Goal: Task Accomplishment & Management: Use online tool/utility

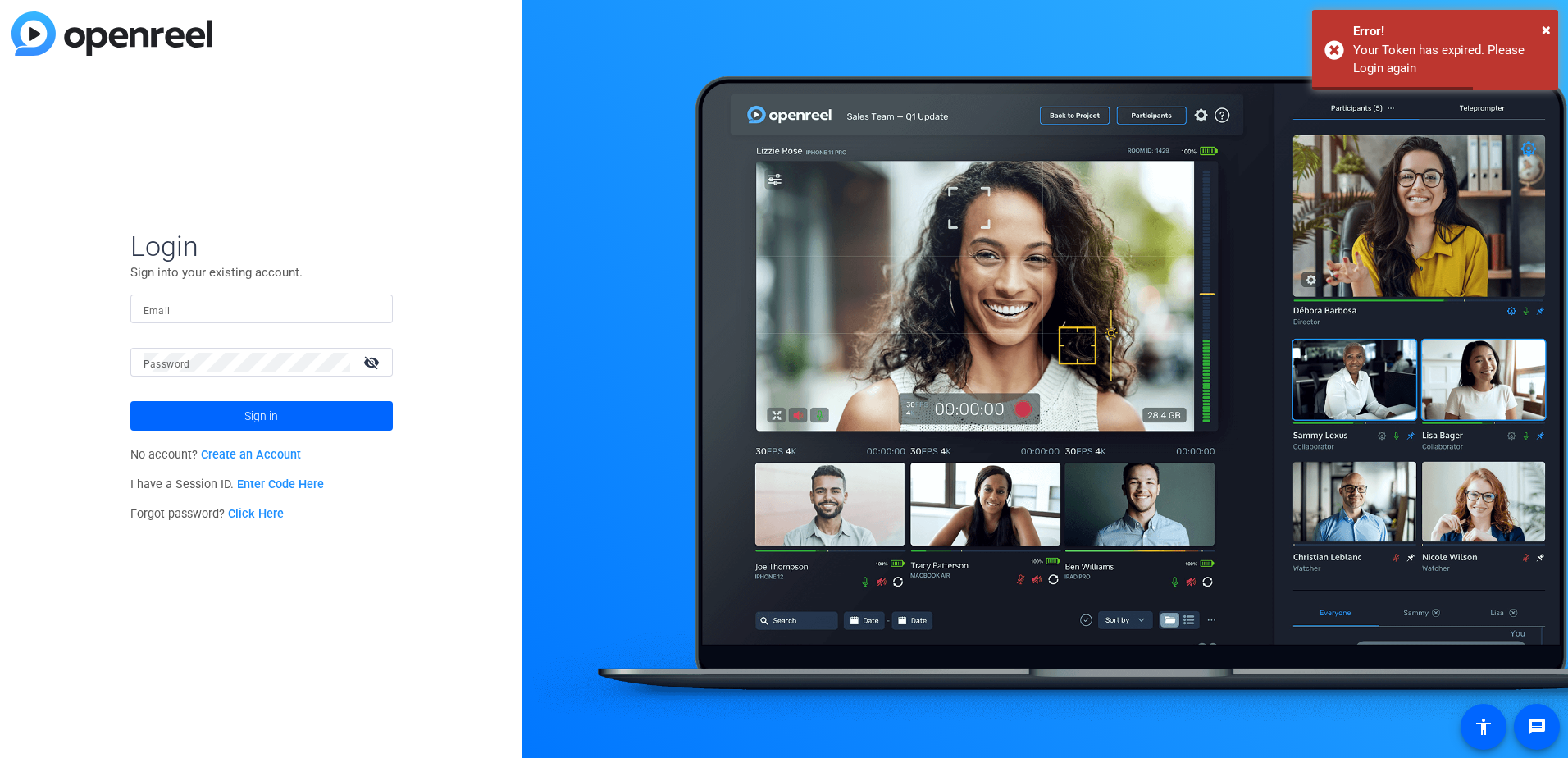
click at [259, 299] on input "Email" at bounding box center [261, 309] width 236 height 20
type input "[PERSON_NAME][EMAIL_ADDRESS][PERSON_NAME][DOMAIN_NAME]"
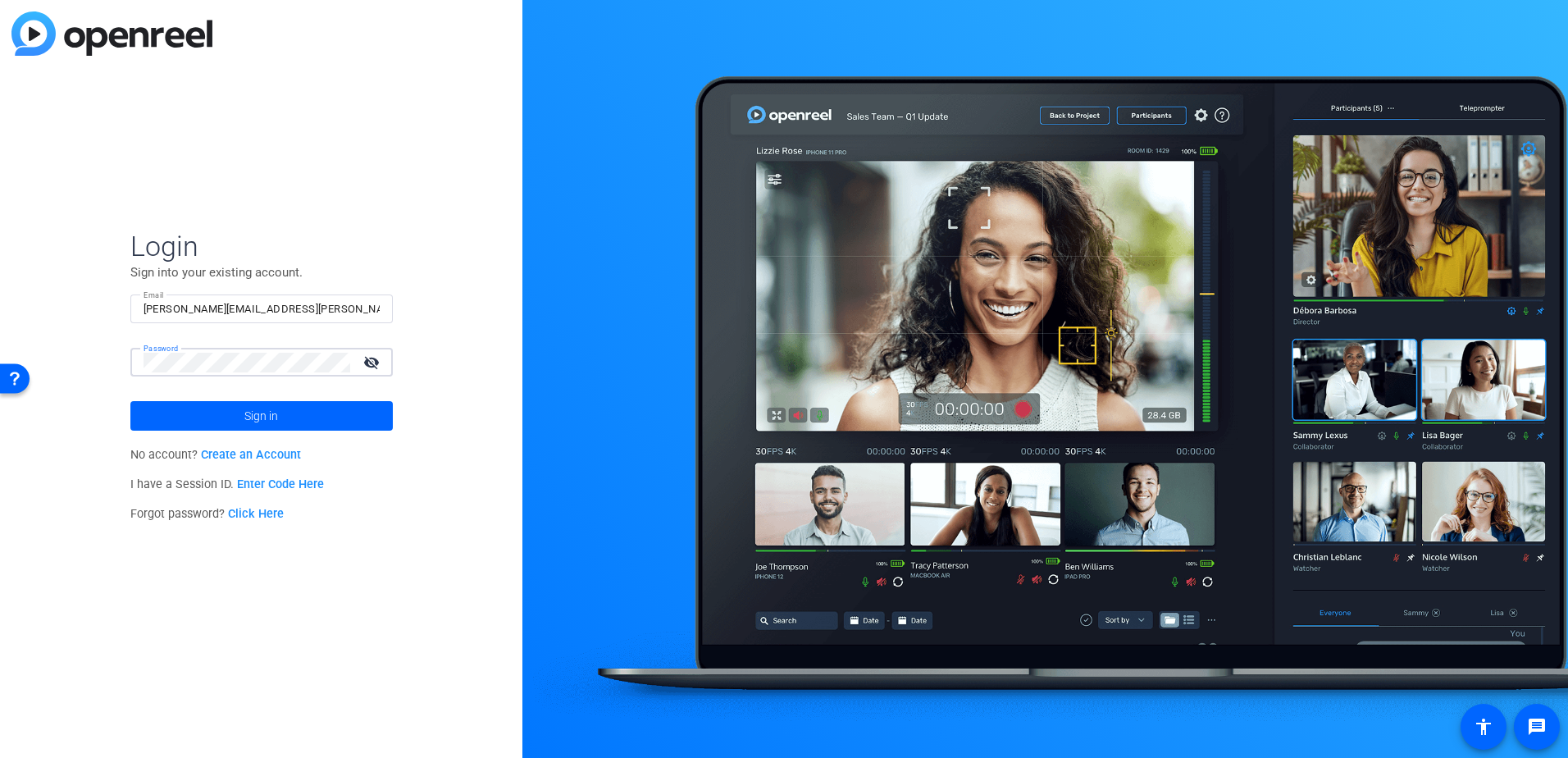
click at [131, 401] on button "Sign in" at bounding box center [261, 416] width 262 height 29
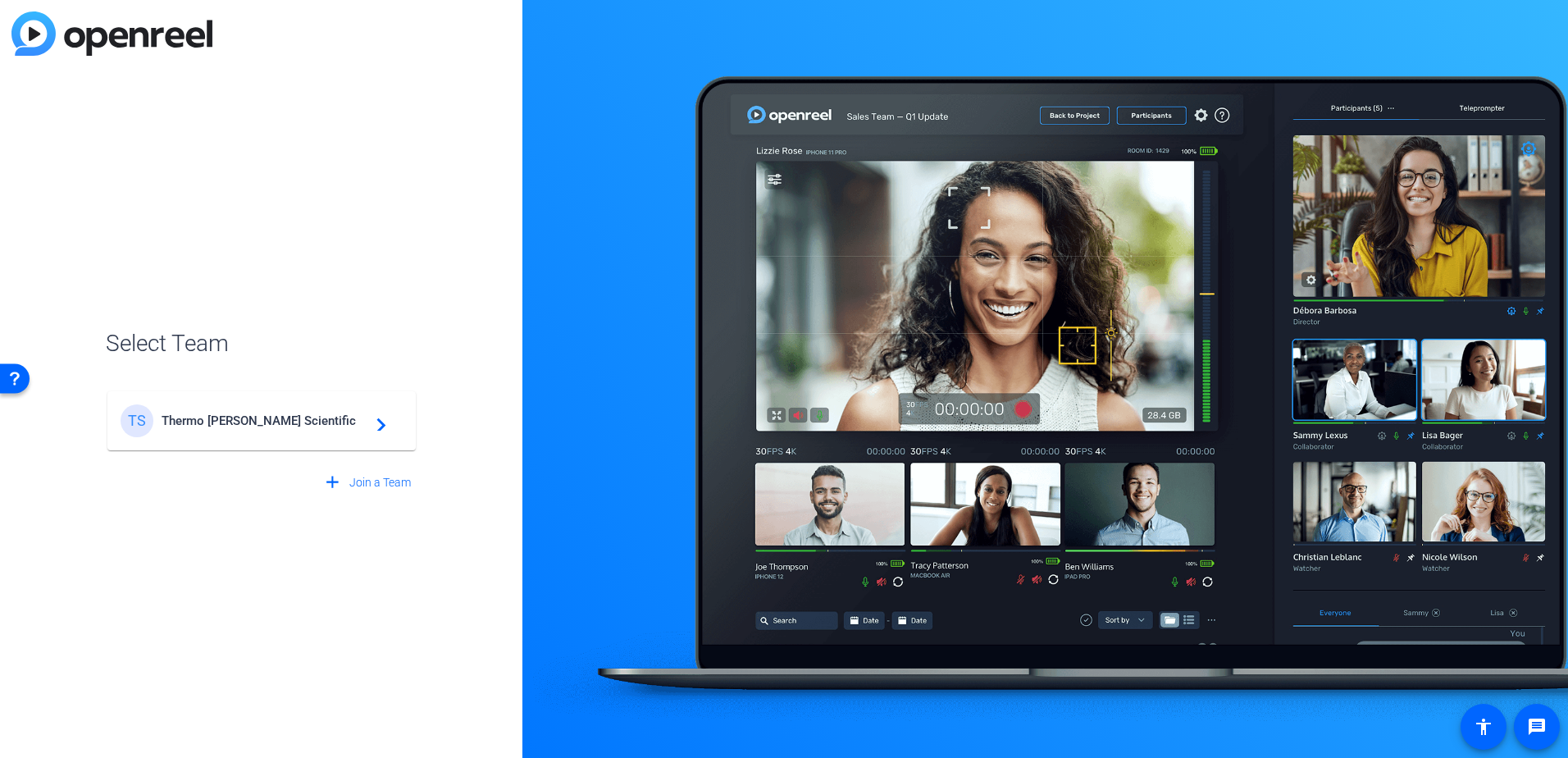
click at [317, 418] on span "Thermo [PERSON_NAME] Scientific" at bounding box center [264, 421] width 205 height 15
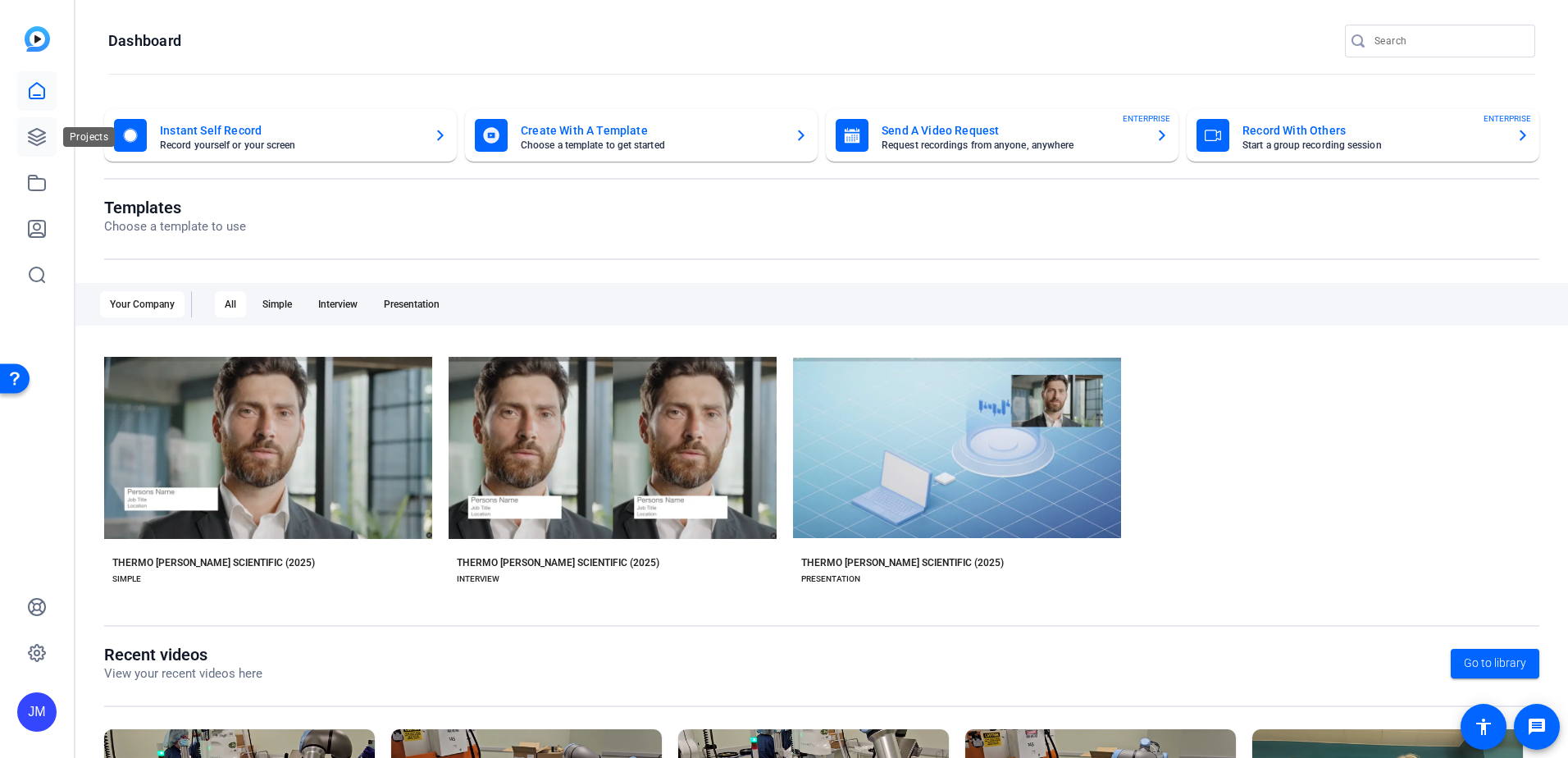
click at [30, 144] on icon at bounding box center [36, 137] width 20 height 20
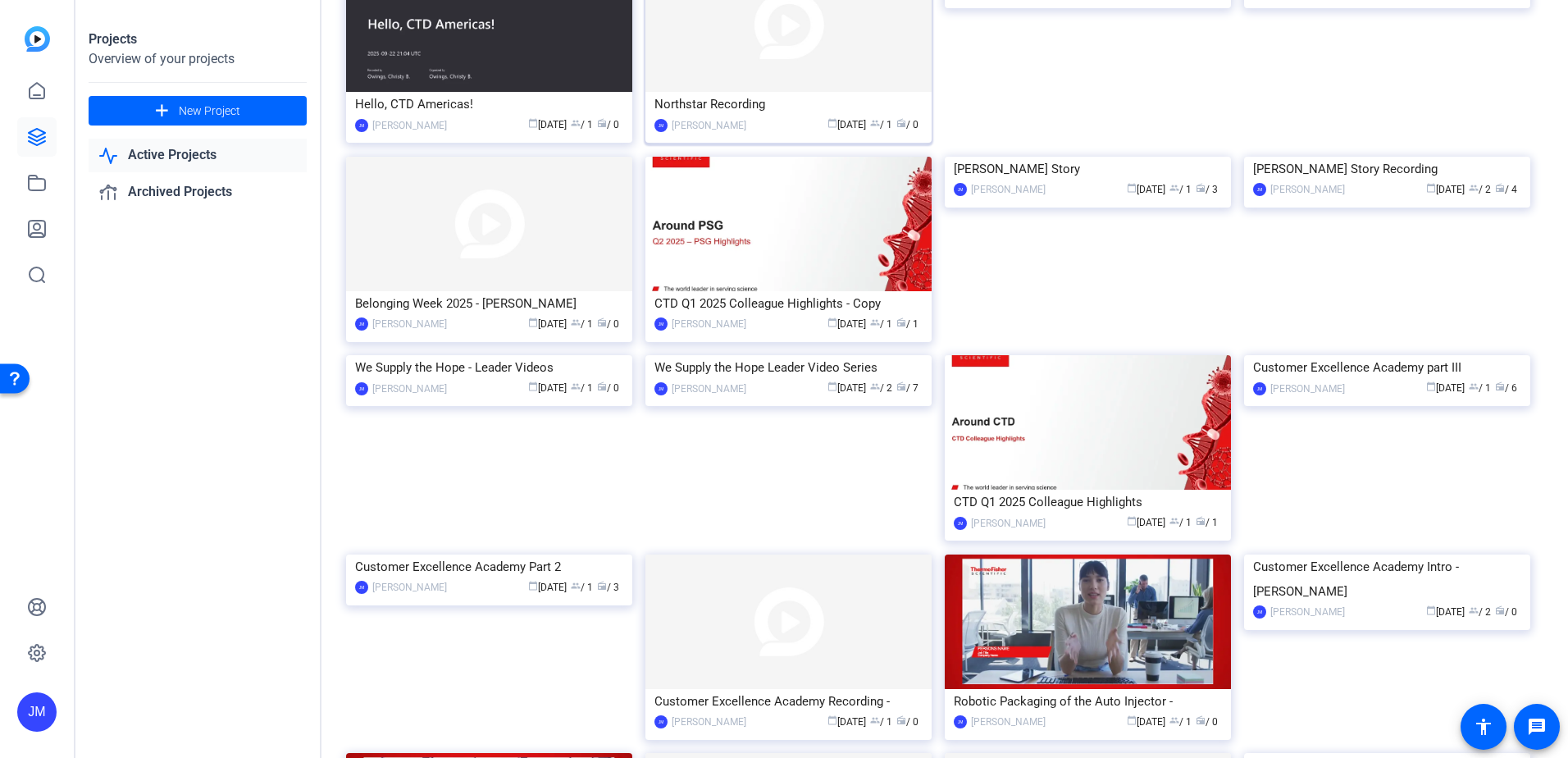
scroll to position [164, 0]
click at [211, 151] on link "Active Projects" at bounding box center [197, 155] width 218 height 34
click at [197, 190] on link "Archived Projects" at bounding box center [197, 192] width 218 height 34
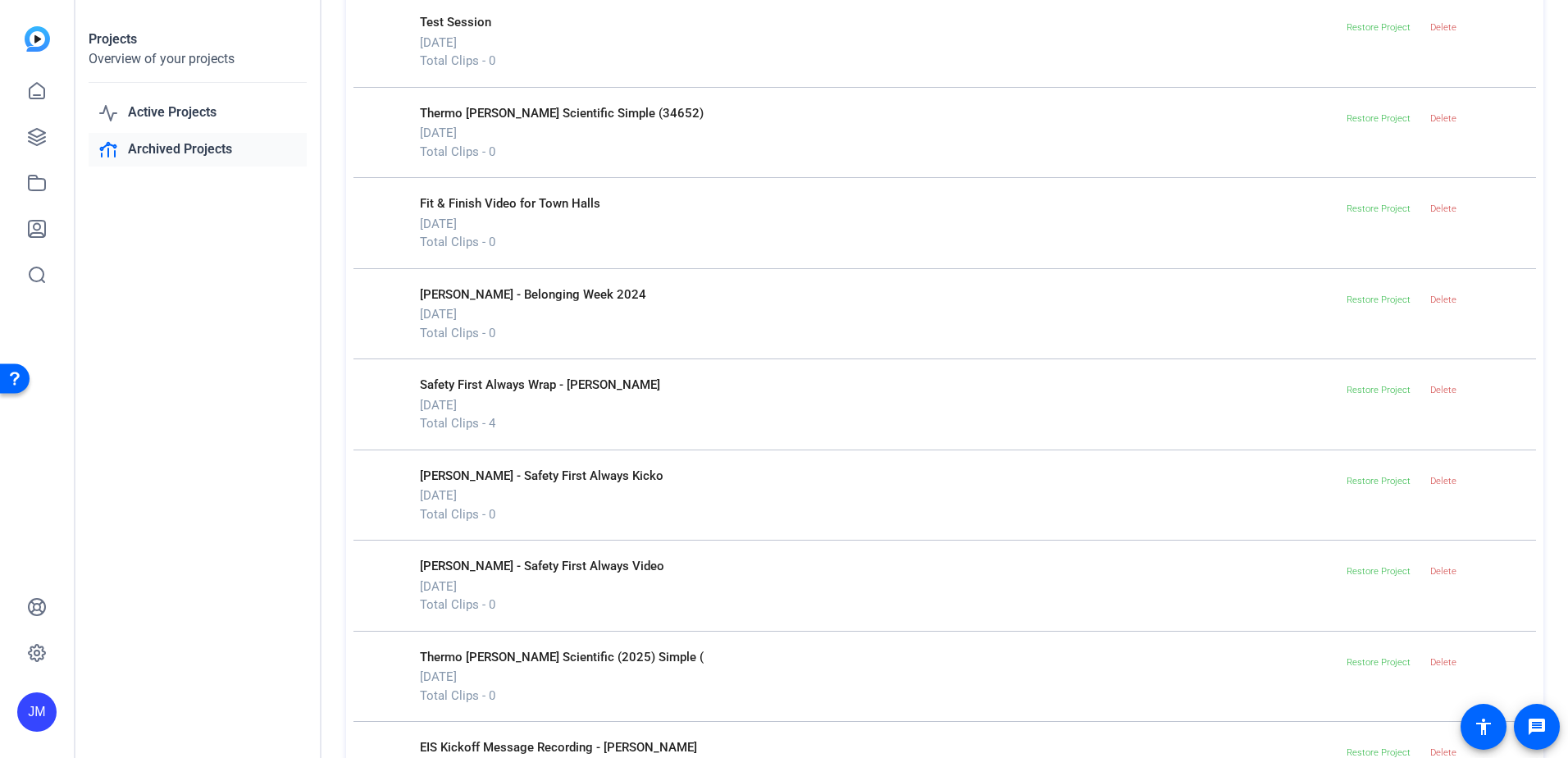
scroll to position [2978, 0]
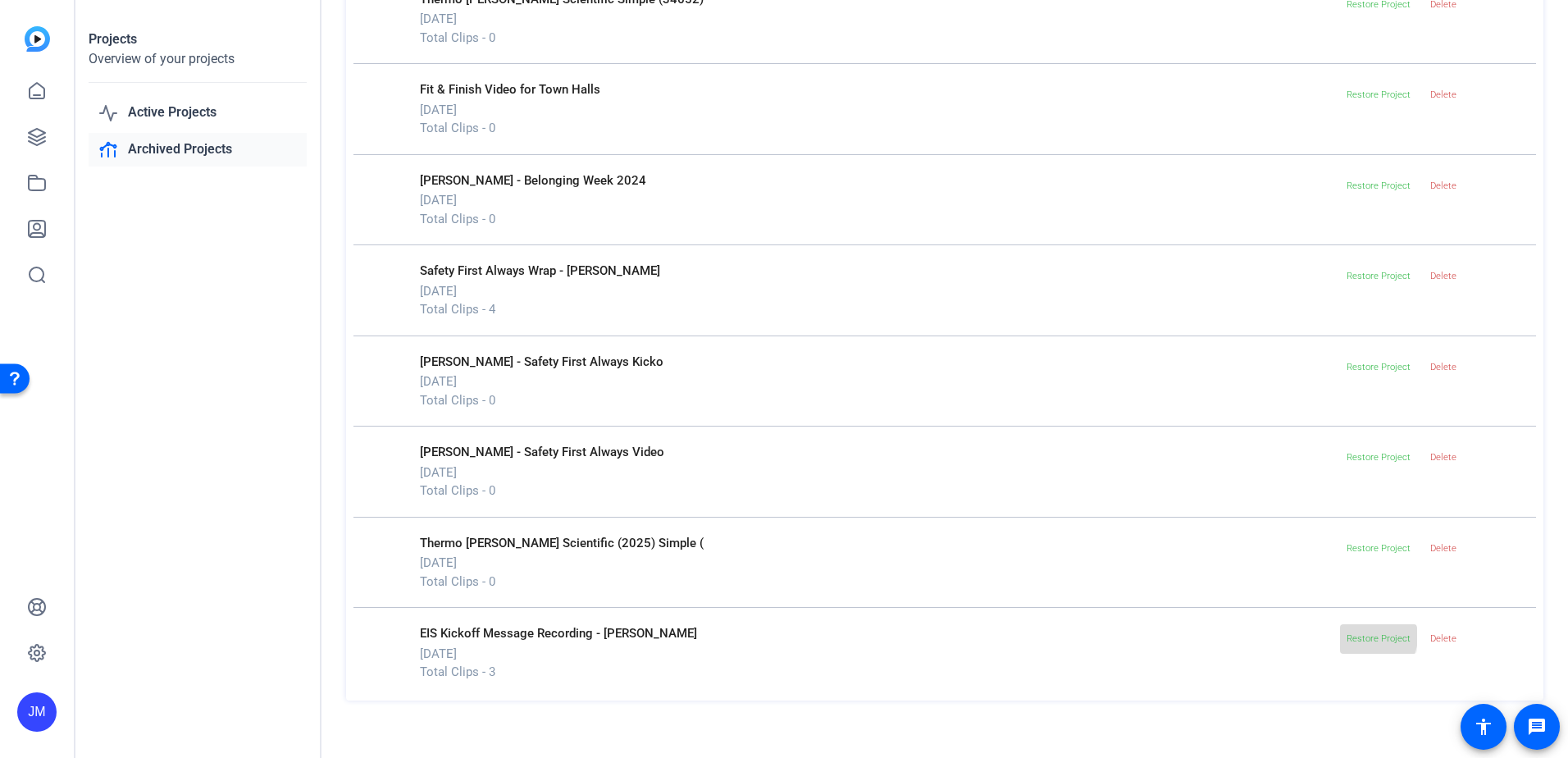
click at [1362, 637] on span "Restore Project" at bounding box center [1379, 639] width 64 height 10
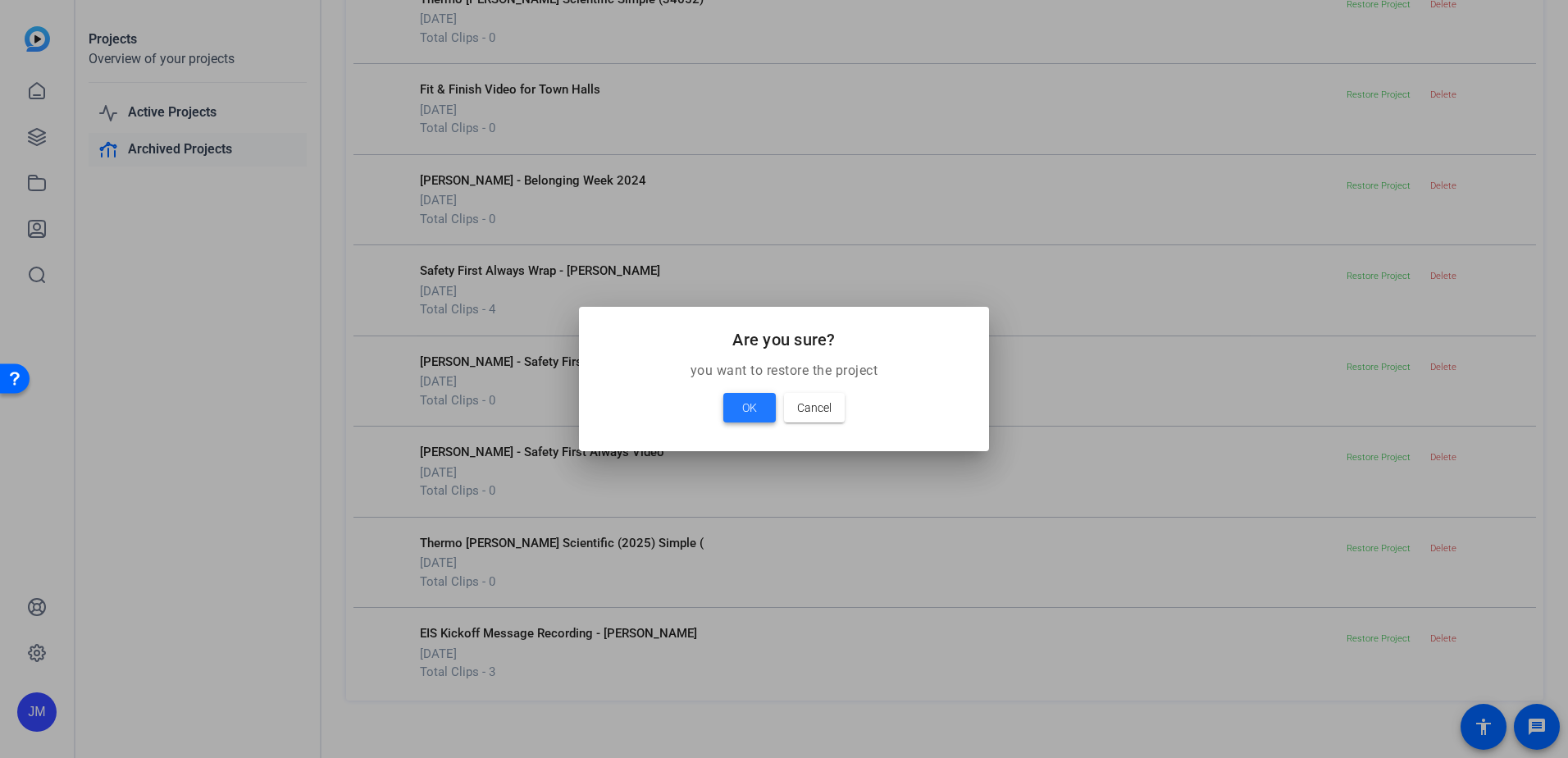
click at [763, 408] on span at bounding box center [749, 408] width 53 height 40
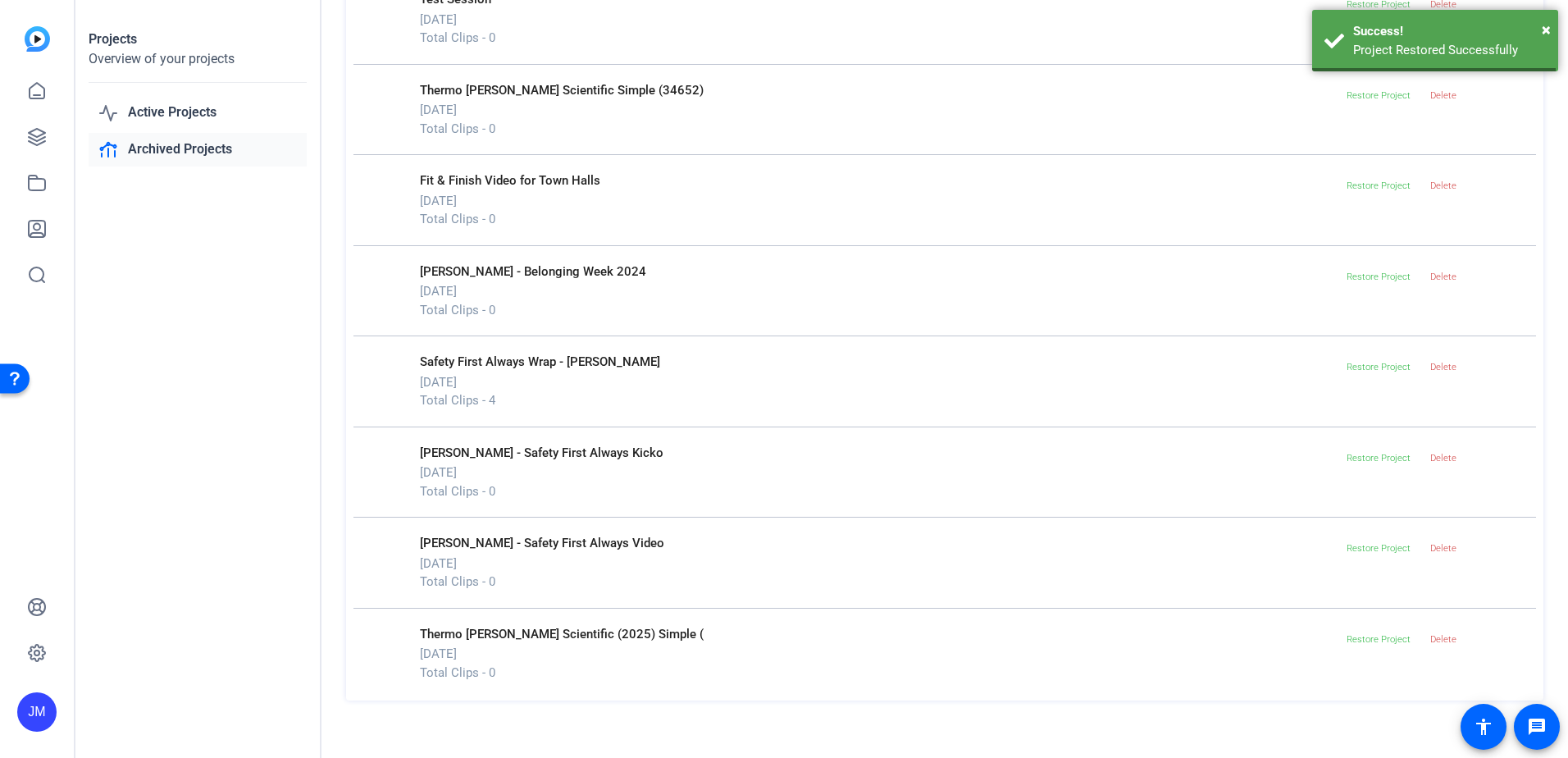
scroll to position [2887, 0]
click at [29, 149] on link at bounding box center [37, 138] width 40 height 40
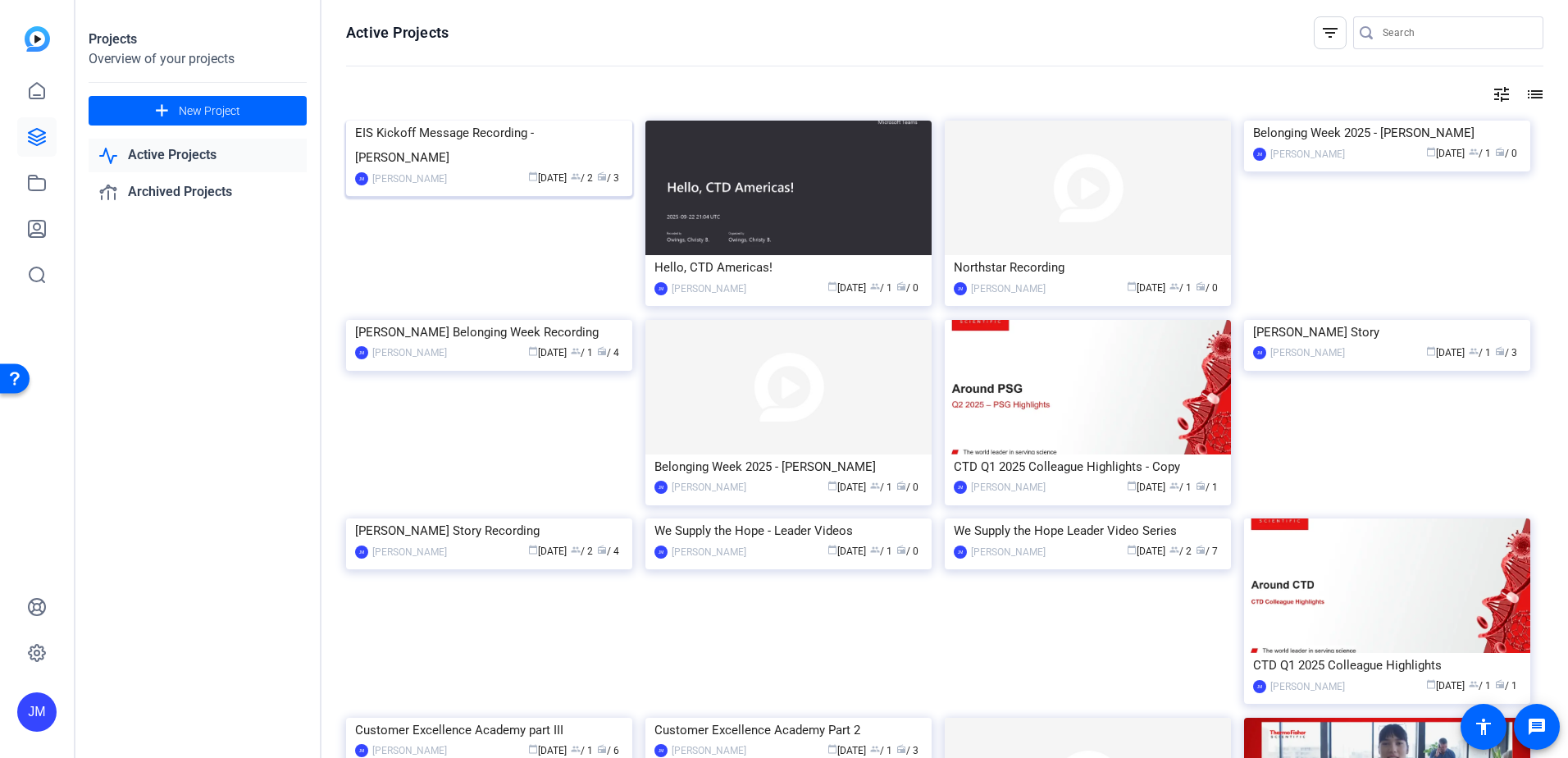
click at [490, 170] on div "EIS Kickoff Message Recording - [PERSON_NAME]" at bounding box center [489, 145] width 268 height 49
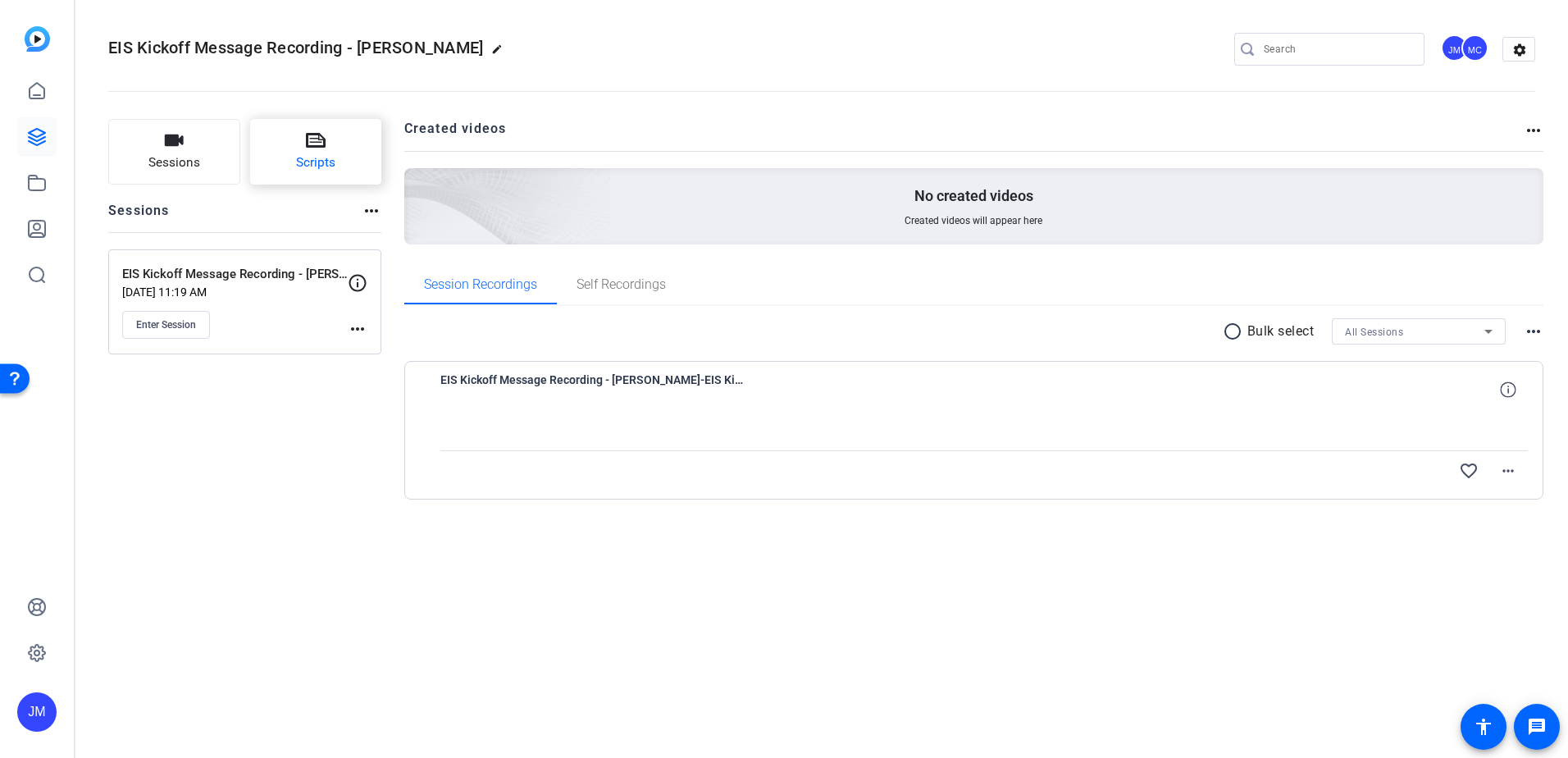
click at [329, 156] on span "Scripts" at bounding box center [316, 163] width 40 height 19
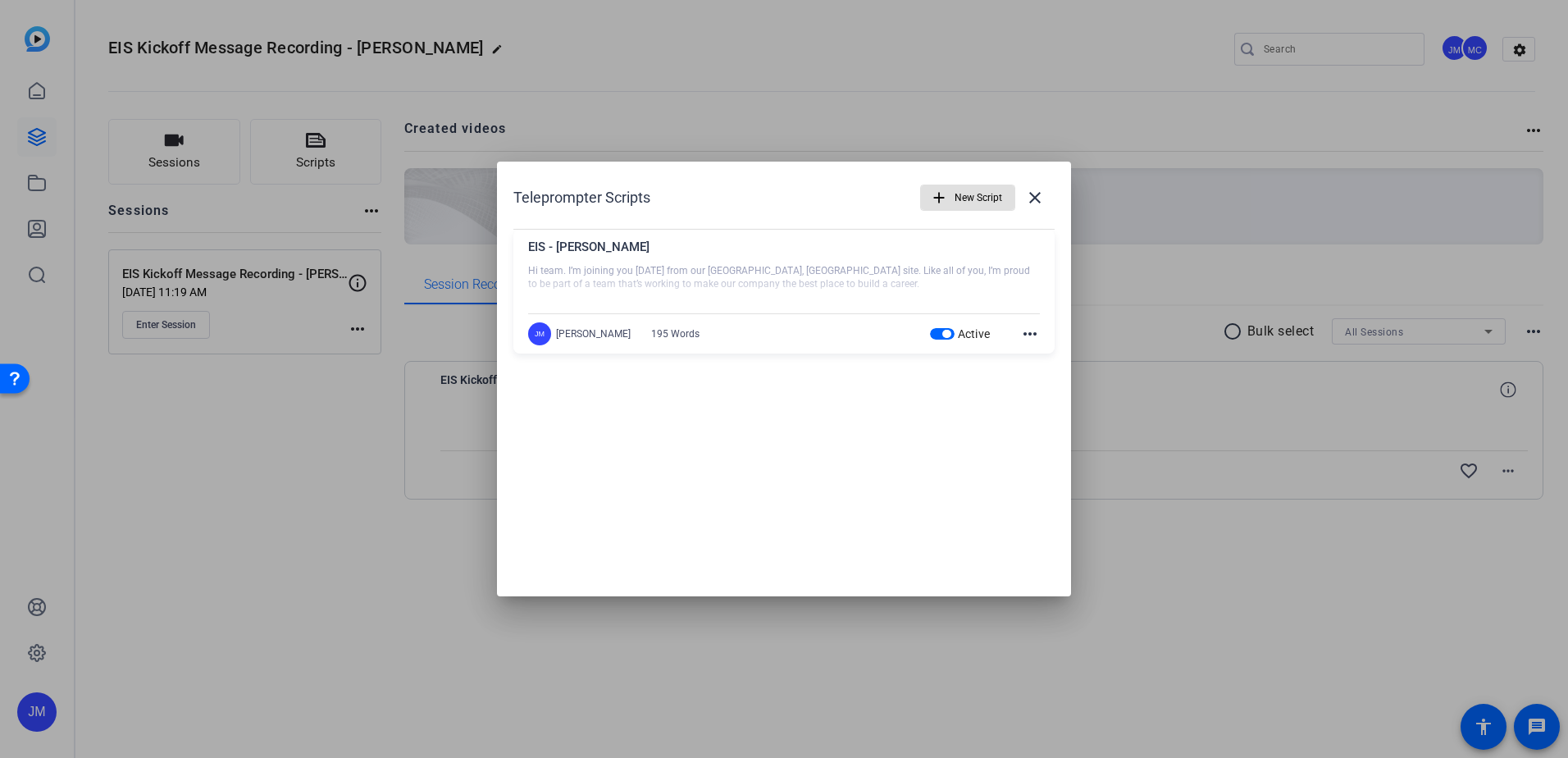
click at [951, 278] on div at bounding box center [784, 284] width 512 height 41
click at [1032, 339] on mat-icon "more_horiz" at bounding box center [1029, 333] width 20 height 20
click at [1040, 353] on span "Edit" at bounding box center [1066, 358] width 66 height 20
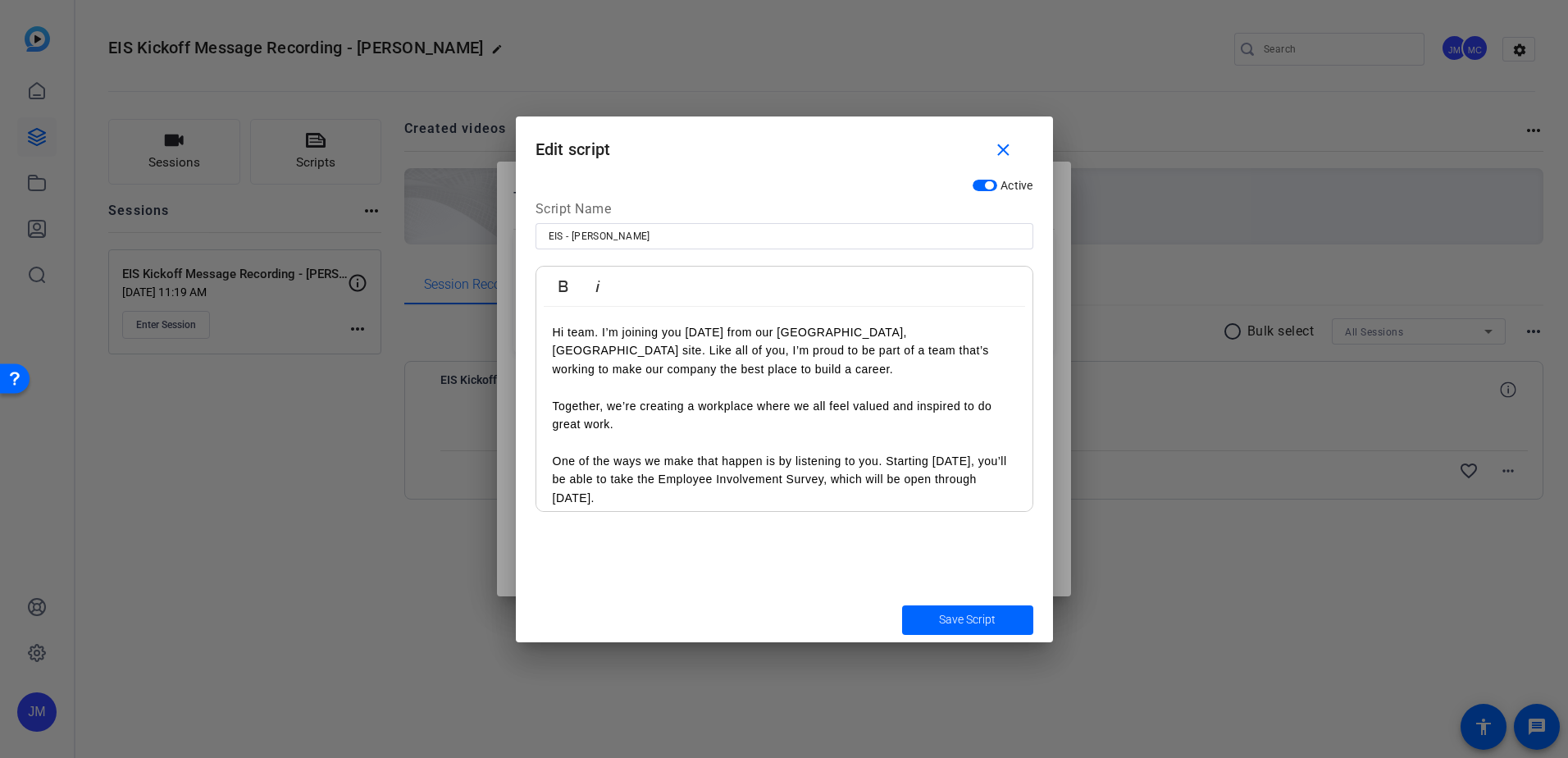
click at [855, 369] on p "Hi team. I’m joining you [DATE] from our [GEOGRAPHIC_DATA], [GEOGRAPHIC_DATA] s…" at bounding box center [784, 351] width 464 height 55
copy div "Lo ipsu. D’s ametcon adi elits doei tem Incid, Utlaboreetd magn. Aliq eni ad mi…"
